Goal: Information Seeking & Learning: Understand process/instructions

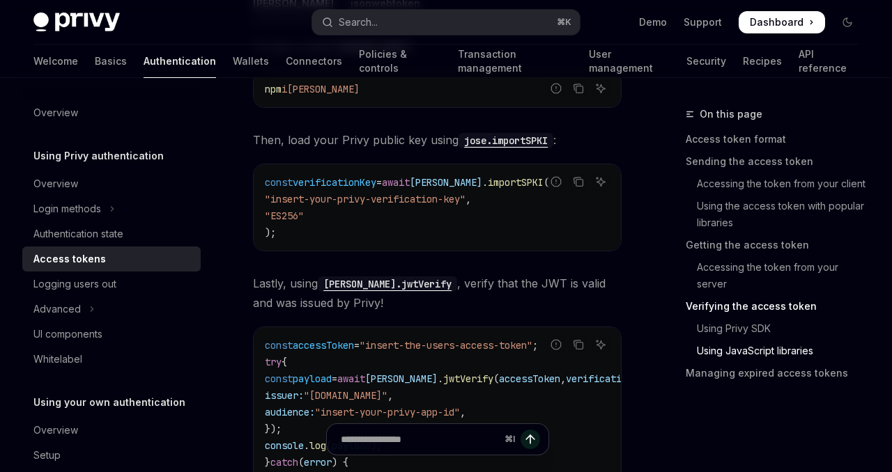
scroll to position [3916, 0]
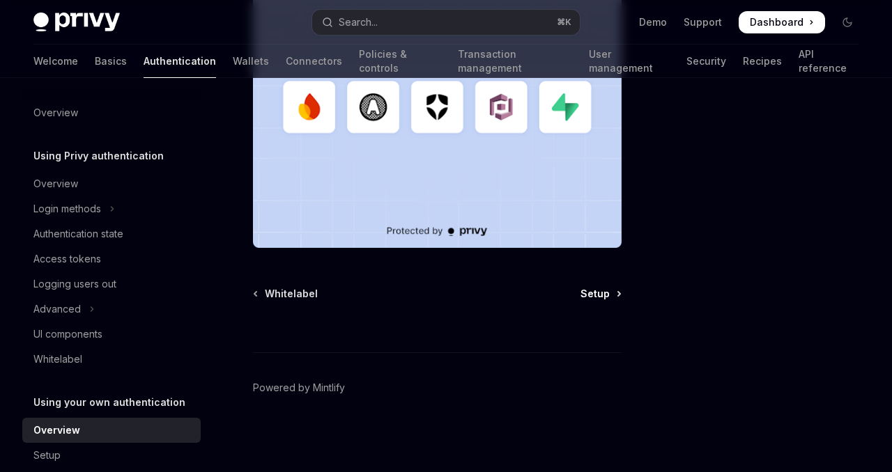
click at [590, 287] on span "Setup" at bounding box center [594, 294] width 29 height 14
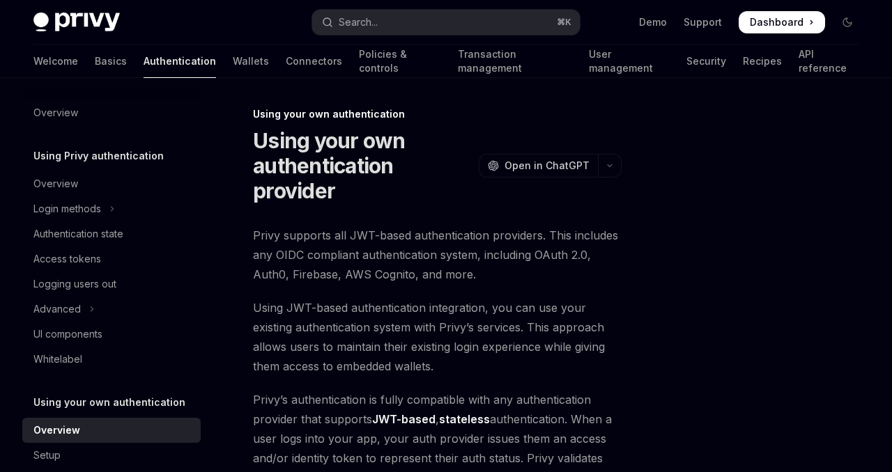
type textarea "*"
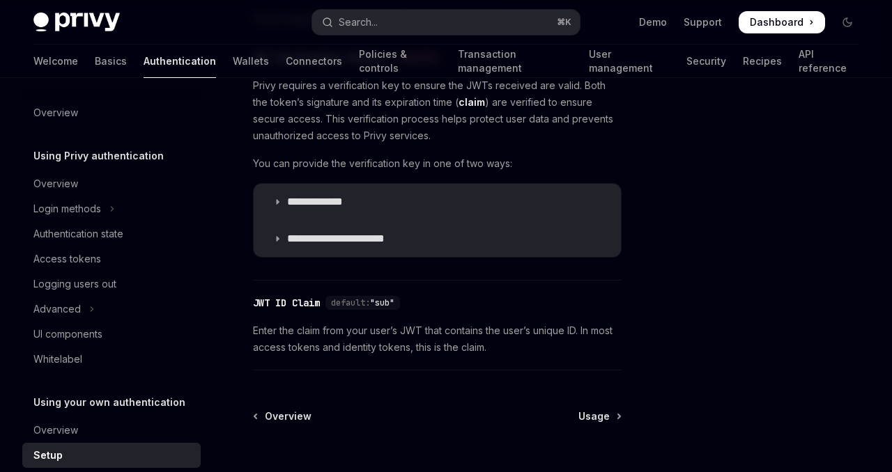
scroll to position [690, 0]
click at [347, 205] on p "**********" at bounding box center [328, 203] width 83 height 14
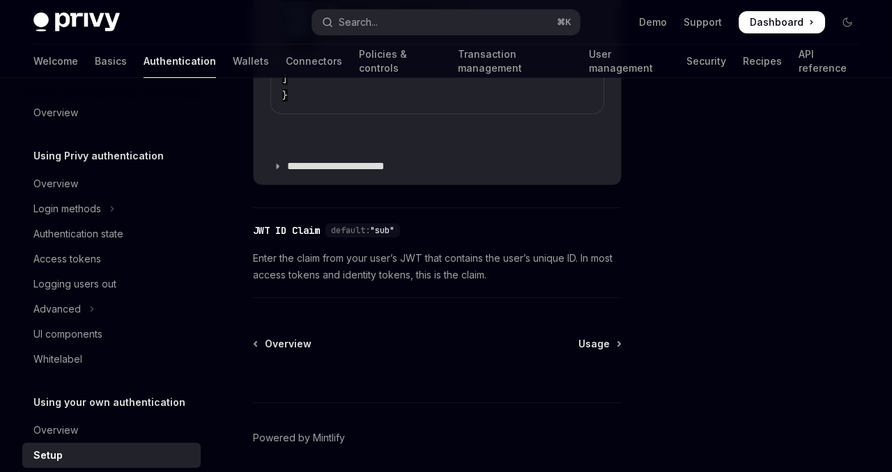
scroll to position [1148, 0]
